Goal: Navigation & Orientation: Understand site structure

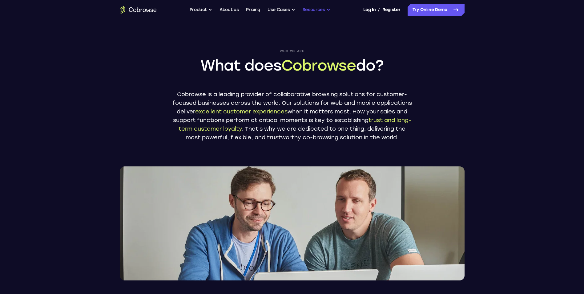
click at [309, 10] on button "Resources" at bounding box center [317, 10] width 28 height 12
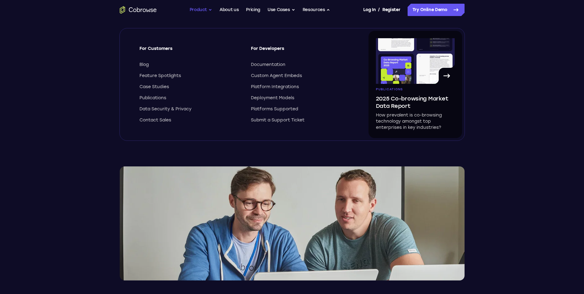
click at [206, 8] on button "Product" at bounding box center [201, 10] width 23 height 12
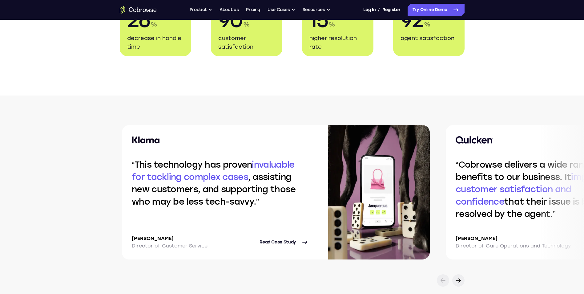
scroll to position [1236, 0]
